Goal: Task Accomplishment & Management: Use online tool/utility

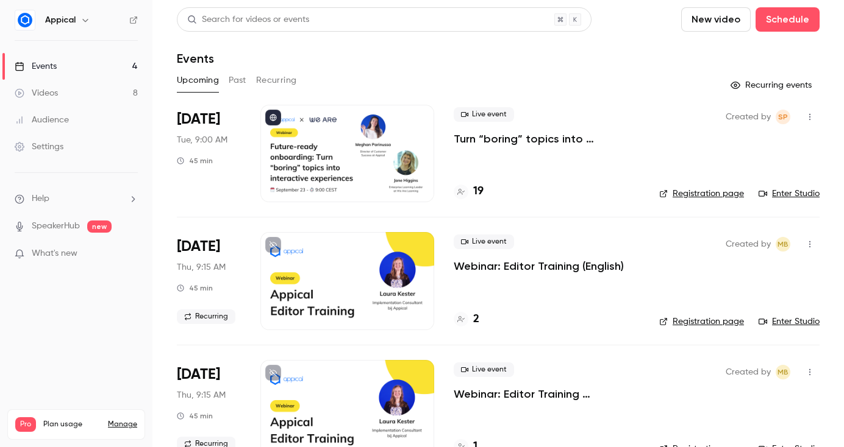
click at [211, 132] on div "[DATE] Tue, 9:00 AM 45 min" at bounding box center [209, 154] width 64 height 98
click at [317, 157] on div at bounding box center [347, 154] width 174 height 98
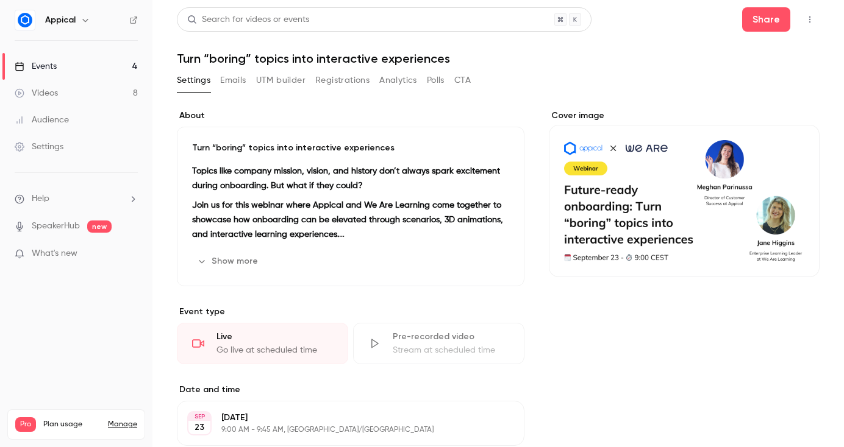
click at [282, 80] on button "UTM builder" at bounding box center [280, 81] width 49 height 20
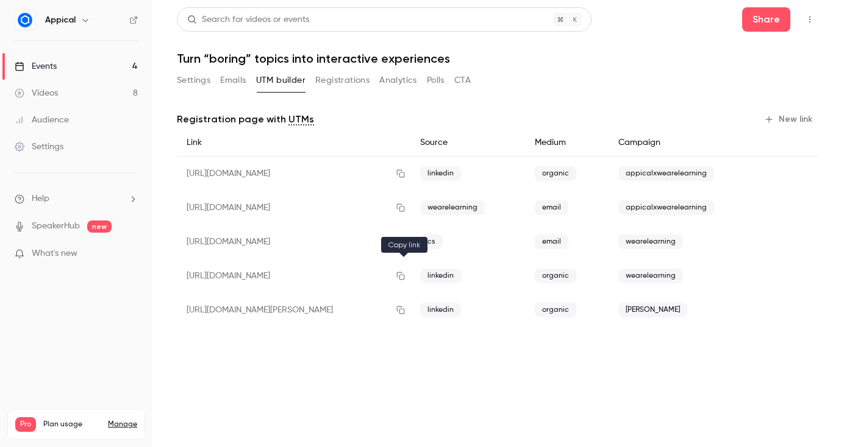
click at [402, 276] on icon "button" at bounding box center [401, 276] width 10 height 9
